Goal: Information Seeking & Learning: Learn about a topic

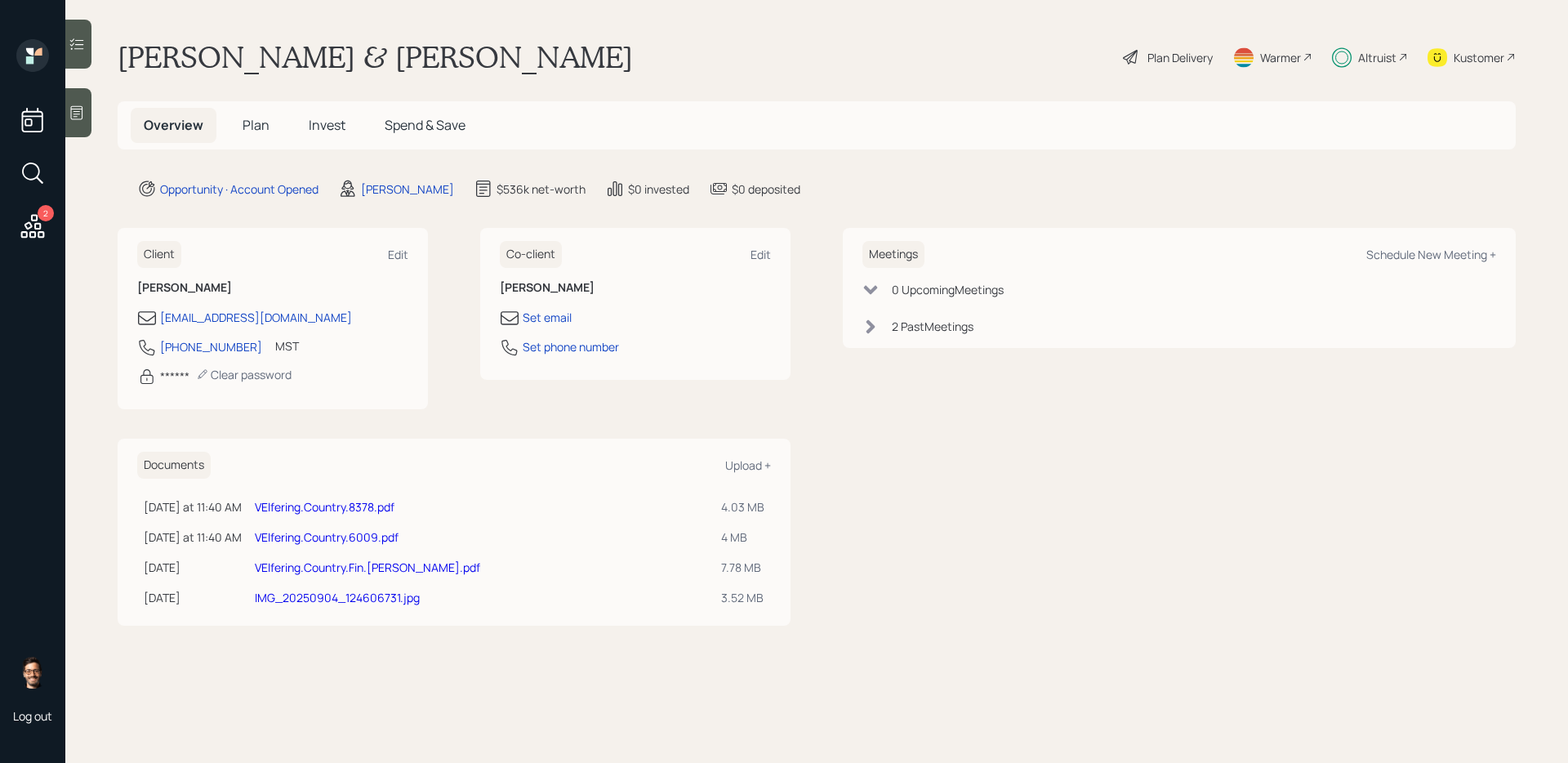
click at [326, 123] on span "Invest" at bounding box center [327, 125] width 37 height 18
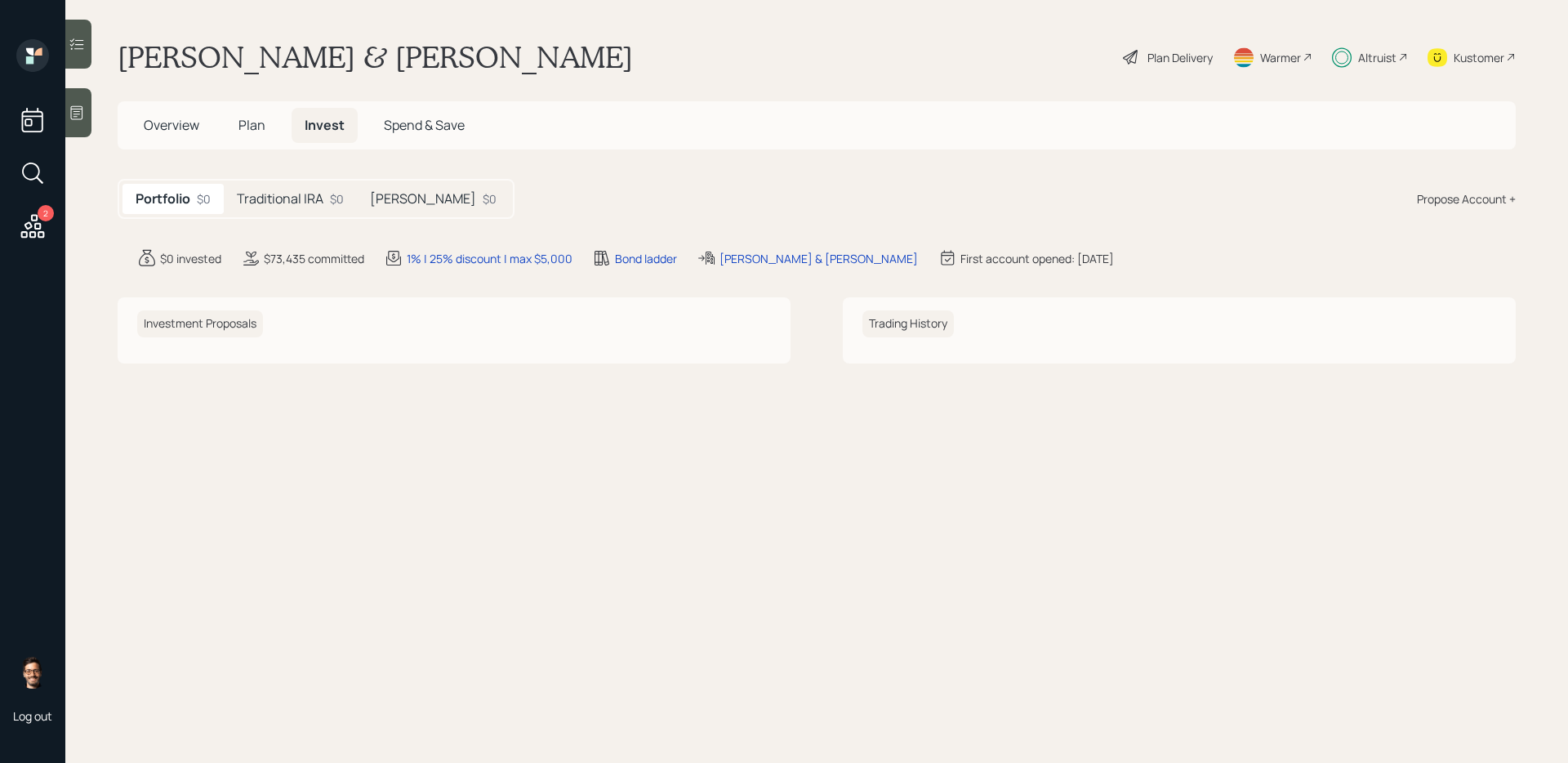
click at [289, 197] on h5 "Traditional IRA" at bounding box center [280, 199] width 87 height 15
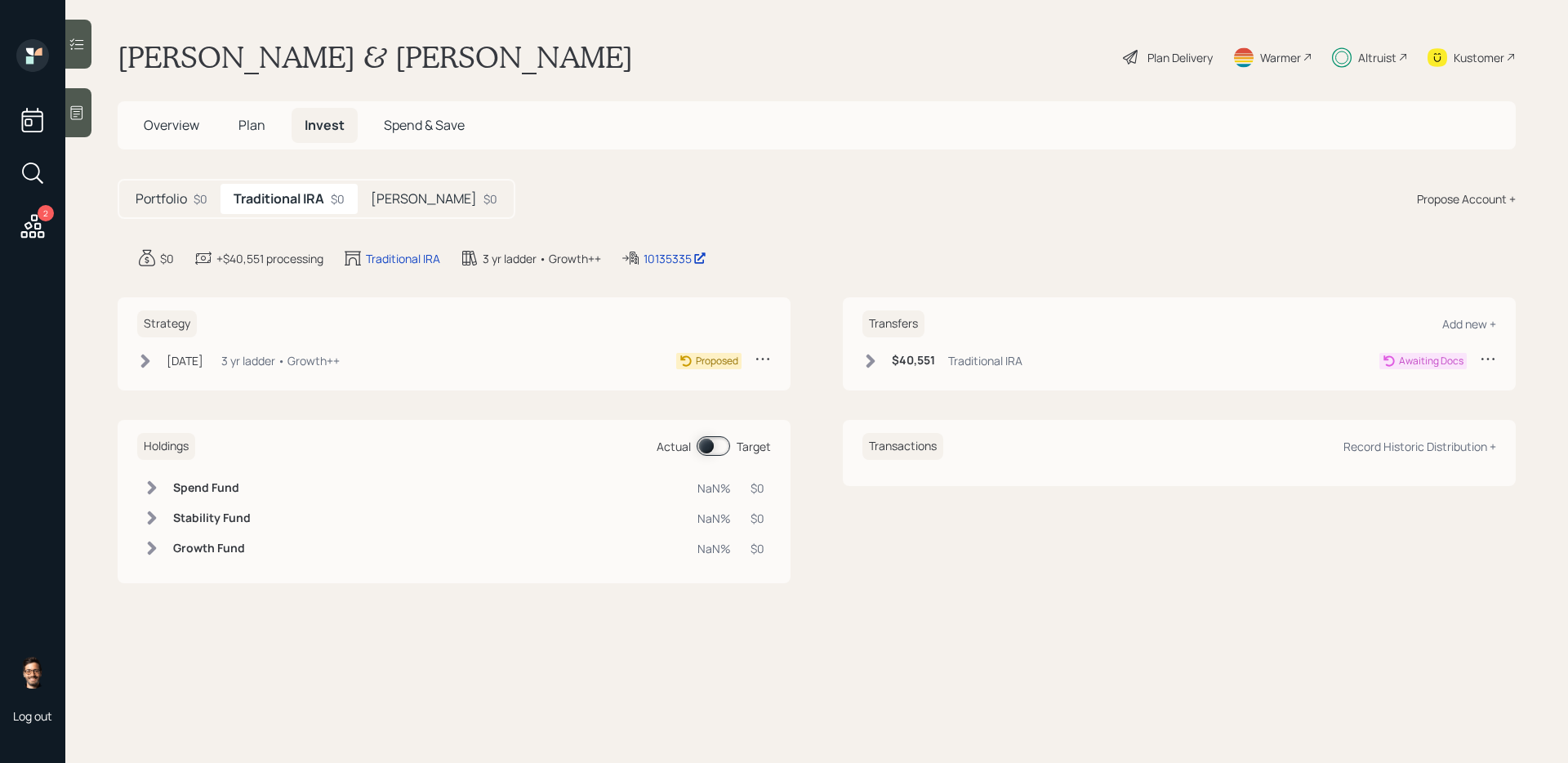
click at [389, 191] on h5 "[PERSON_NAME]" at bounding box center [424, 199] width 106 height 15
click at [261, 130] on span "Plan" at bounding box center [252, 125] width 27 height 18
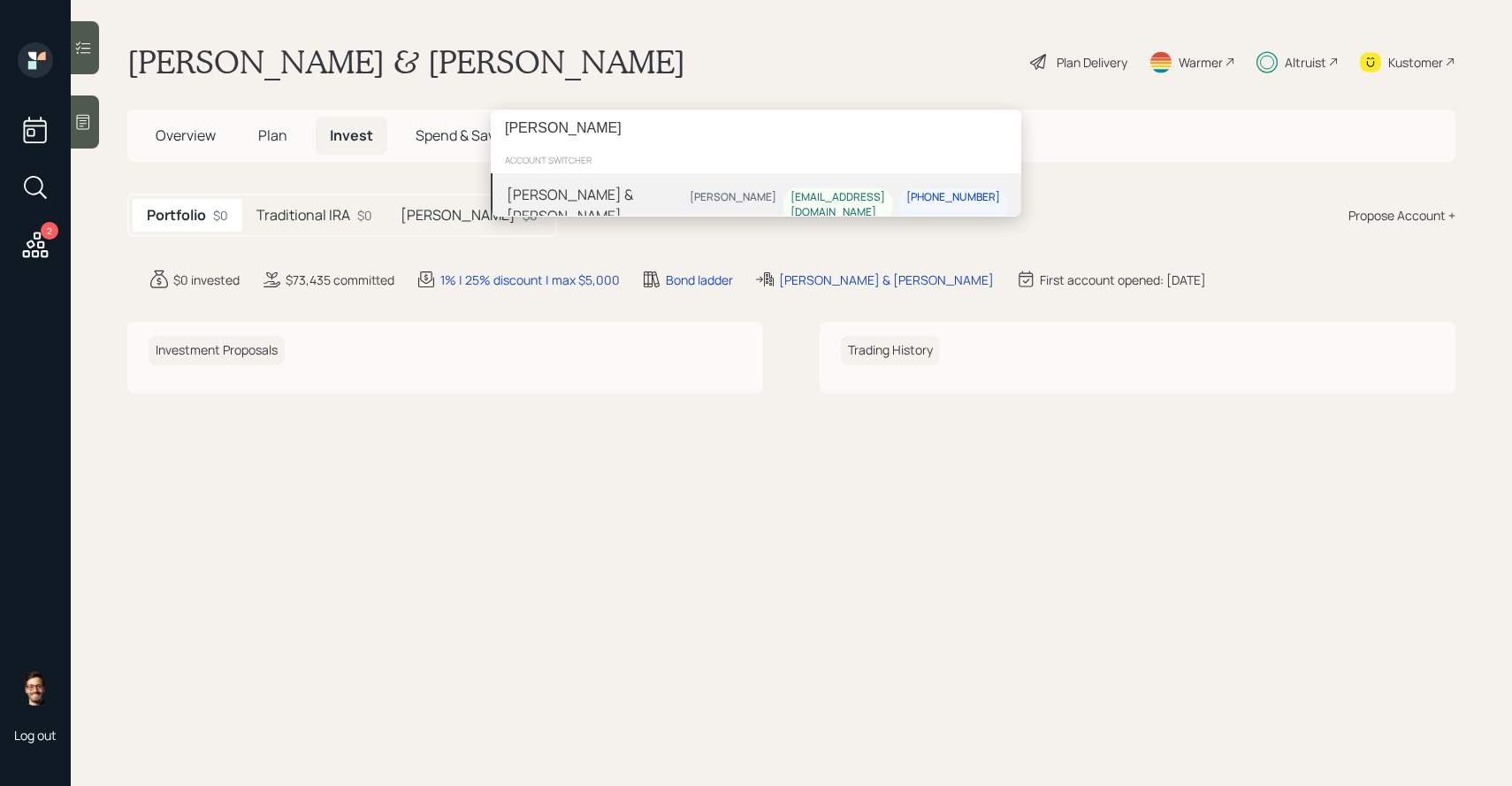
type input "stacy wakefield"
